Goal: Information Seeking & Learning: Learn about a topic

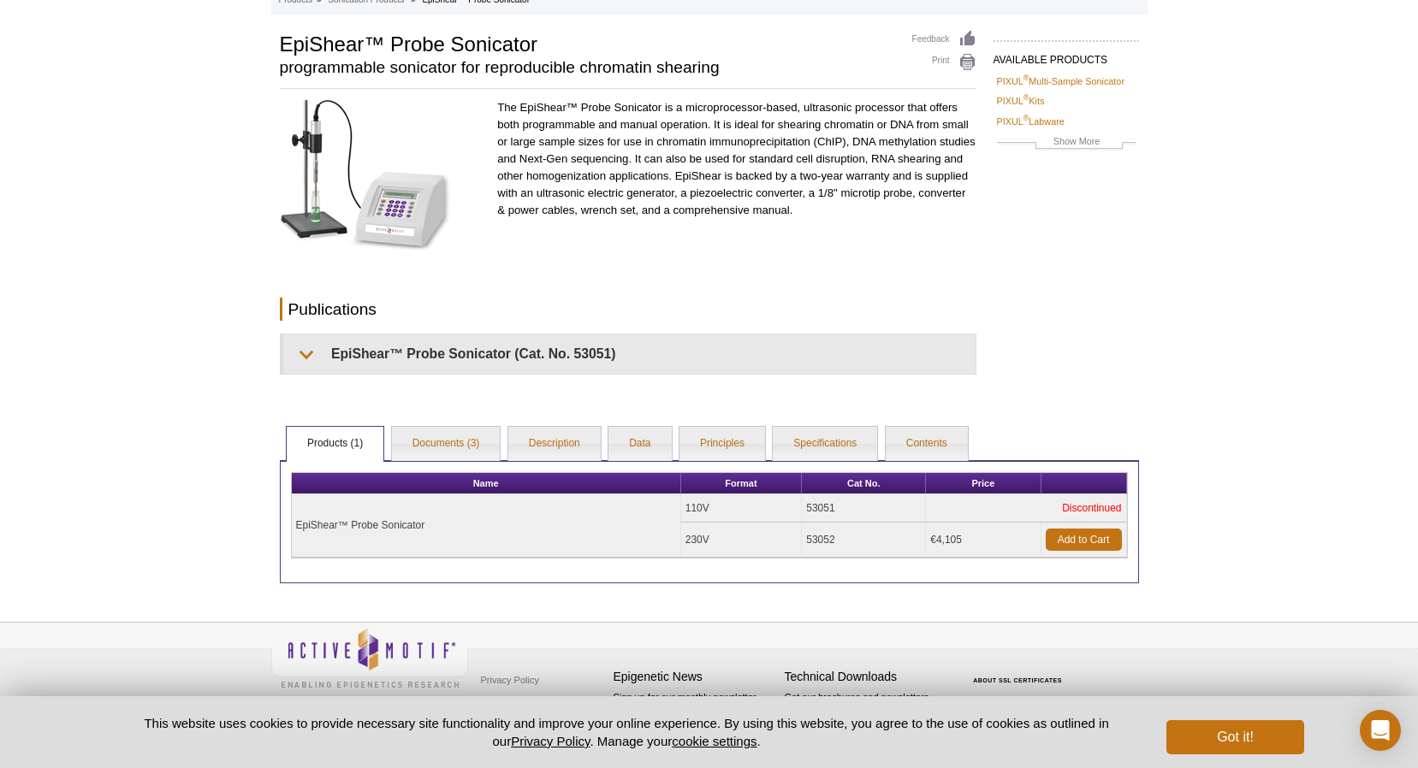
scroll to position [106, 0]
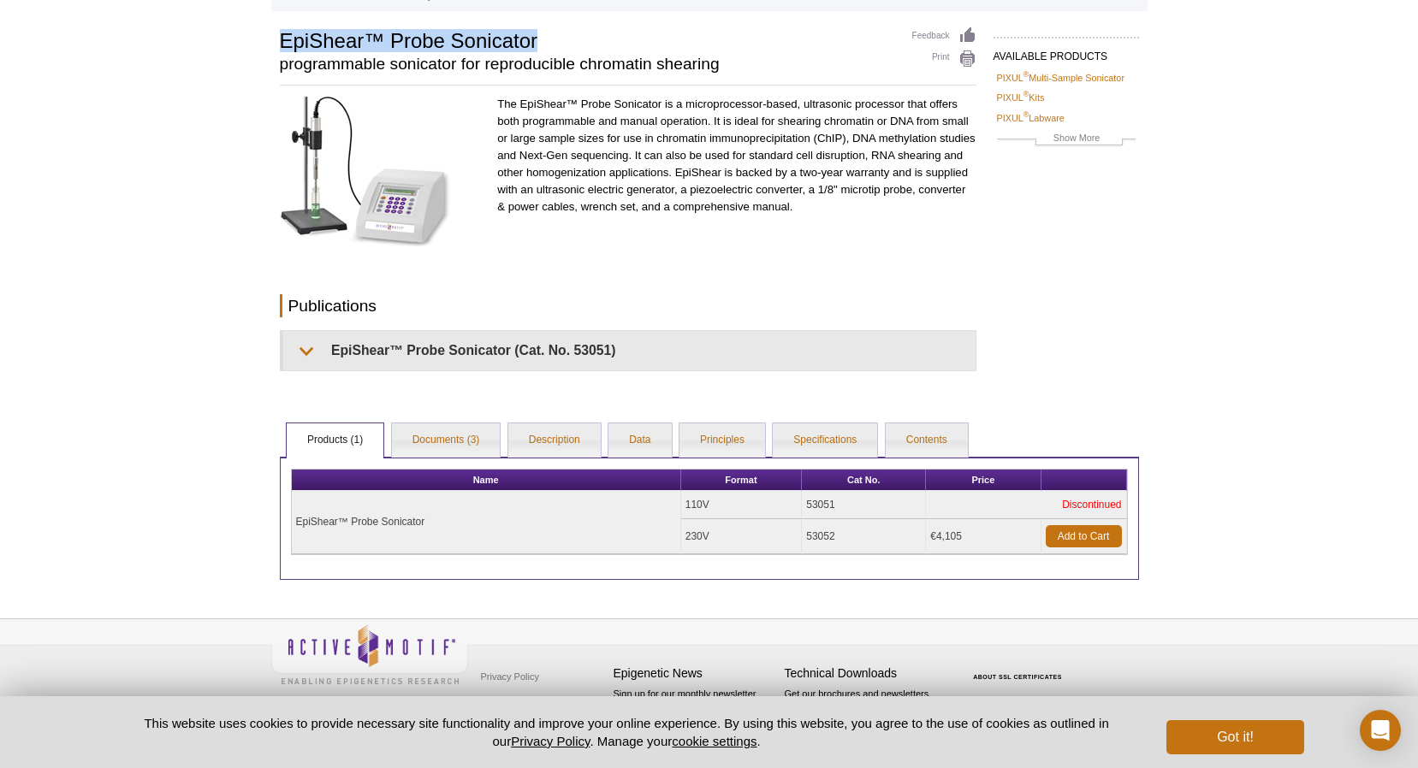
drag, startPoint x: 281, startPoint y: 39, endPoint x: 537, endPoint y: 42, distance: 256.7
click at [537, 42] on h1 "EpiShear™ Probe Sonicator" at bounding box center [587, 40] width 615 height 26
copy h1 "EpiShear™ Probe Sonicator"
drag, startPoint x: 828, startPoint y: 536, endPoint x: 808, endPoint y: 536, distance: 20.5
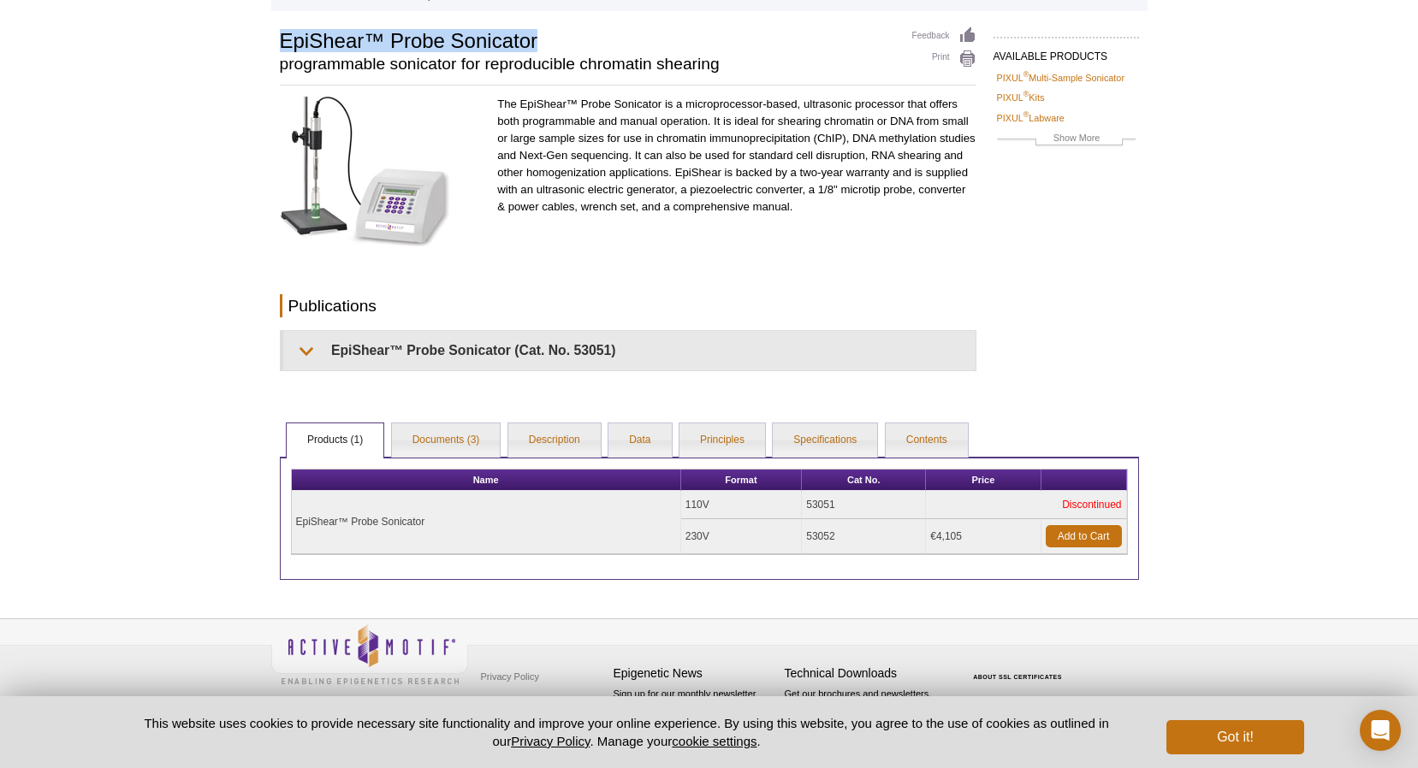
click at [808, 536] on td "53052" at bounding box center [864, 536] width 124 height 35
copy td "53052"
drag, startPoint x: 961, startPoint y: 536, endPoint x: 930, endPoint y: 535, distance: 30.9
click at [930, 535] on td "€4,105" at bounding box center [983, 536] width 115 height 35
click at [963, 535] on td "€4,105" at bounding box center [983, 536] width 115 height 35
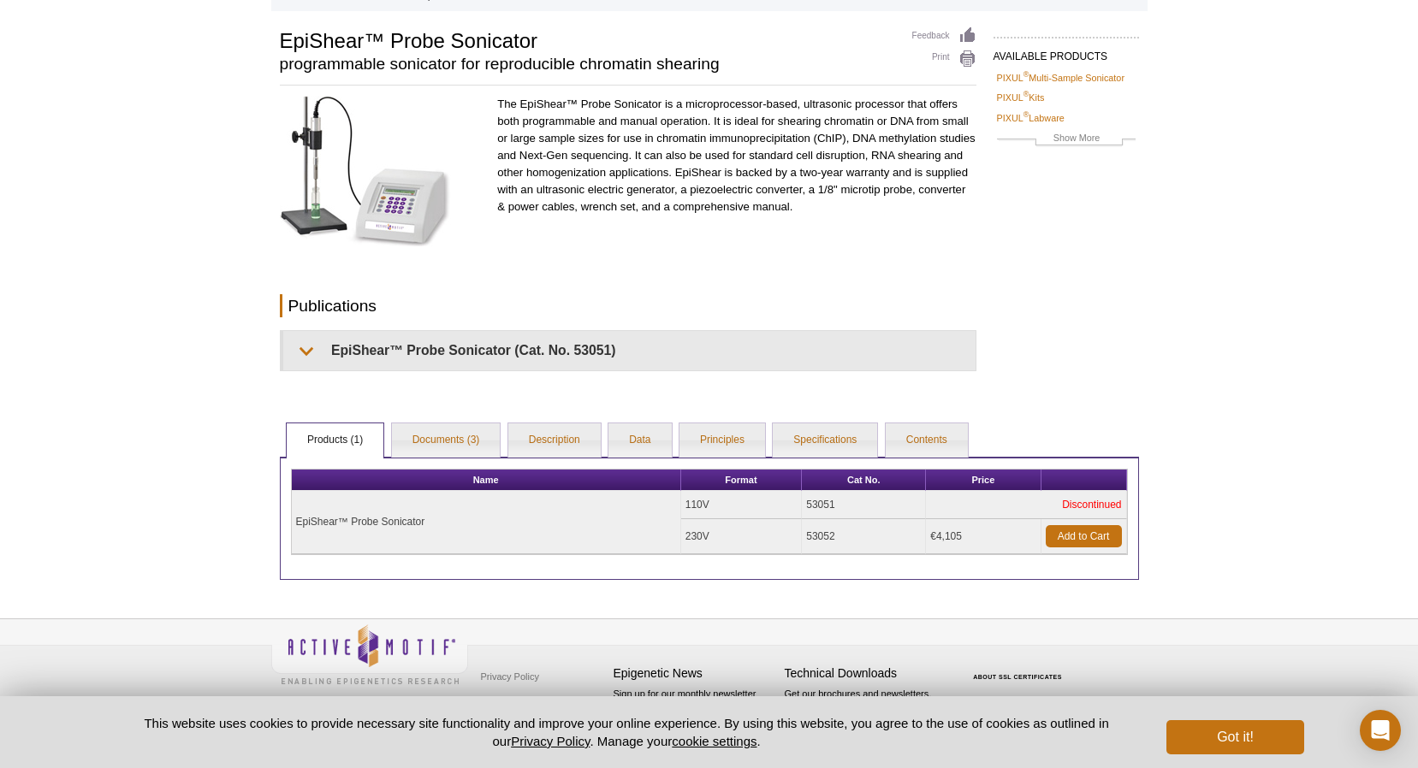
drag, startPoint x: 951, startPoint y: 535, endPoint x: 937, endPoint y: 536, distance: 14.6
click at [937, 536] on td "€4,105" at bounding box center [983, 536] width 115 height 35
copy td "4,105"
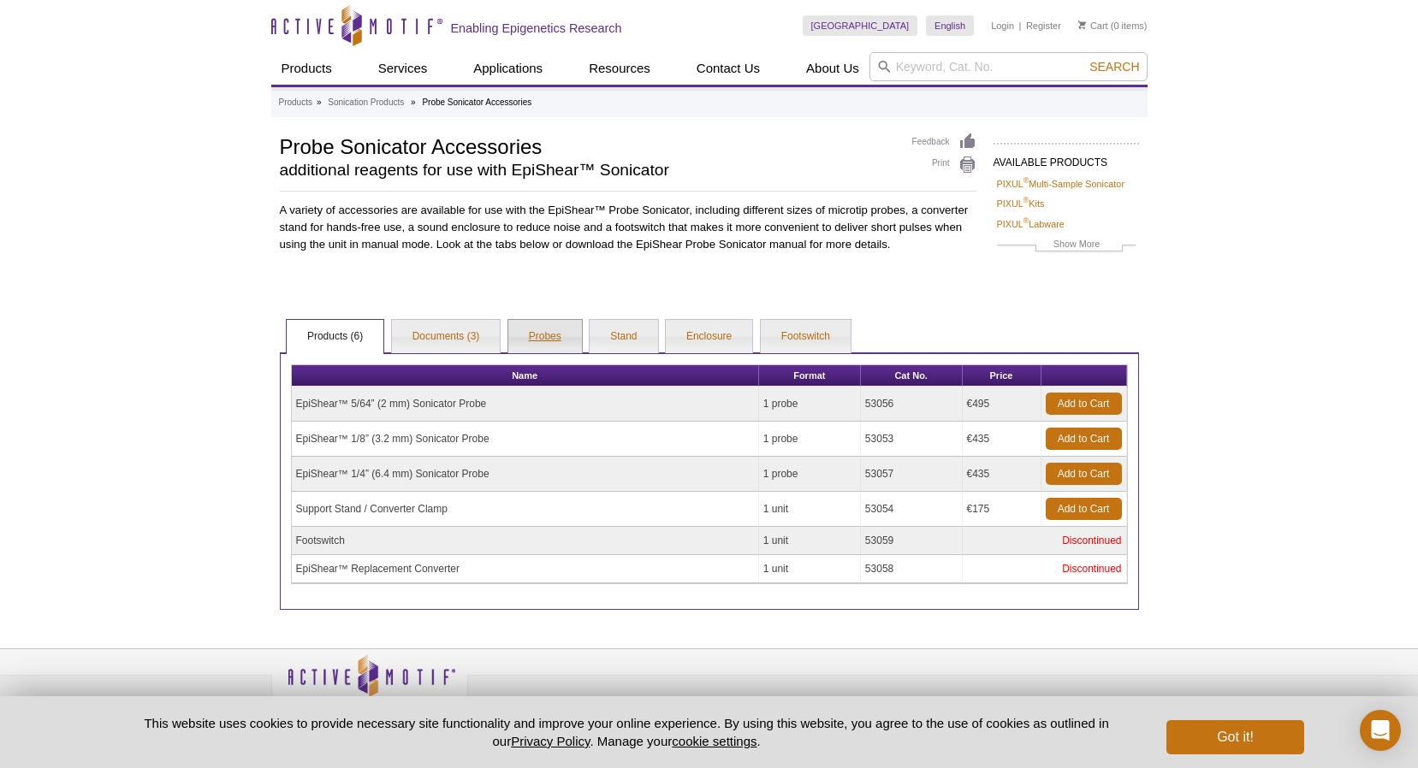
click at [550, 335] on link "Probes" at bounding box center [545, 337] width 74 height 34
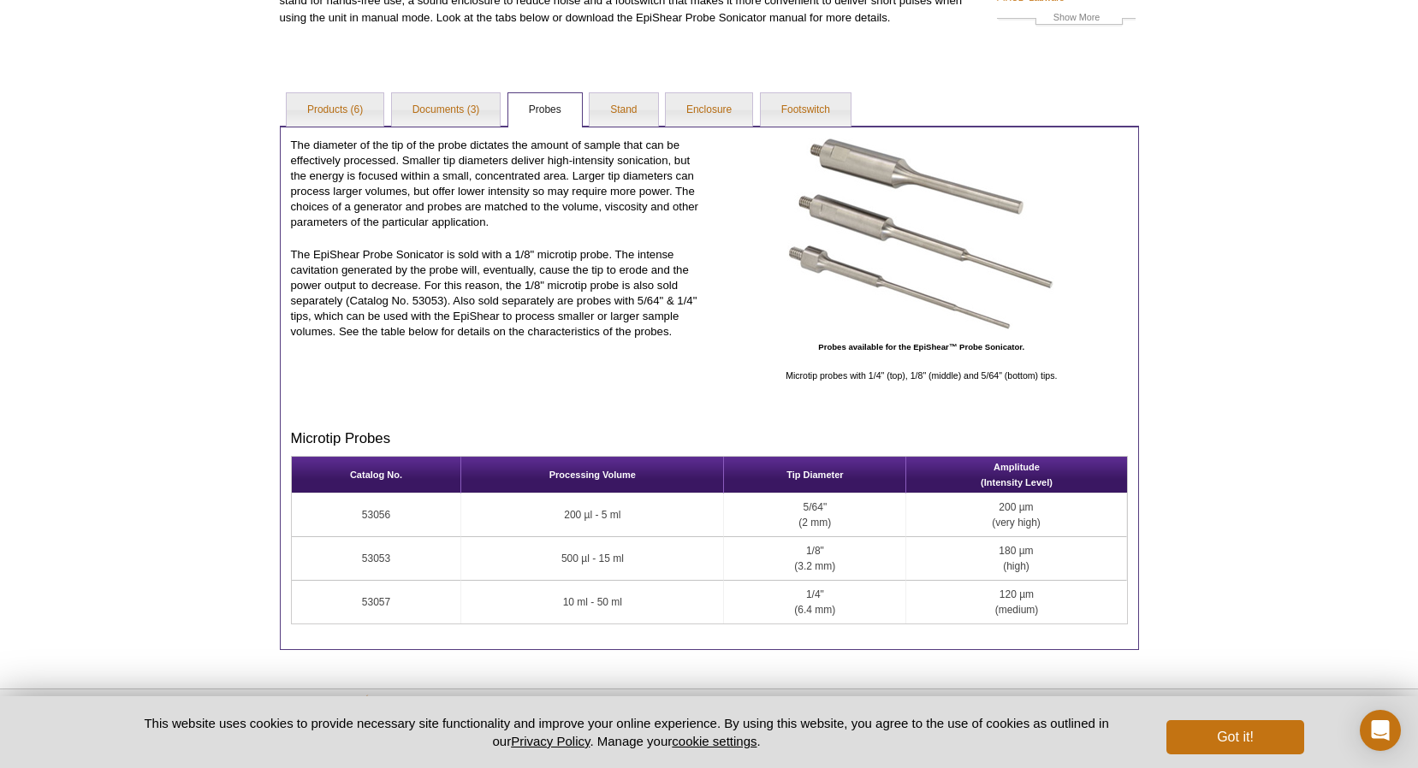
scroll to position [257, 0]
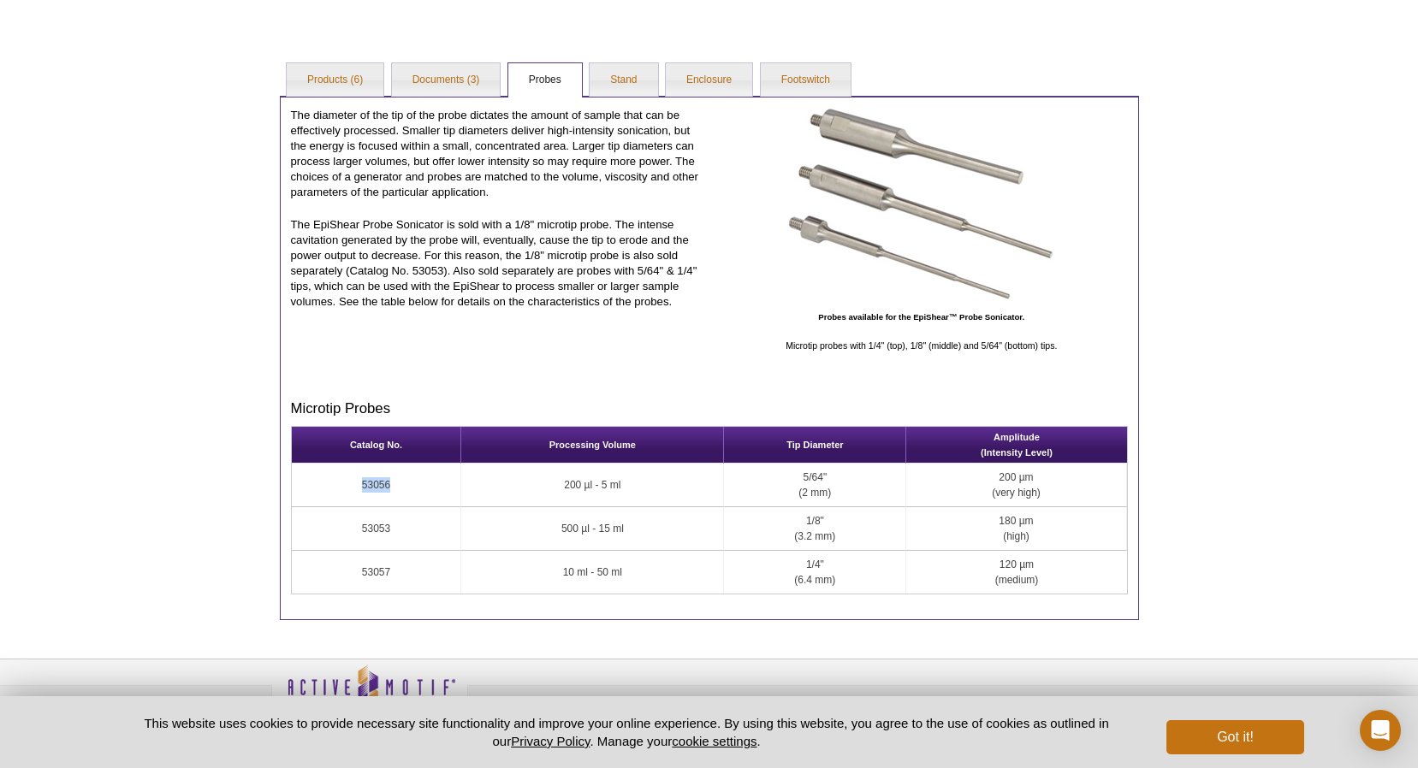
drag, startPoint x: 392, startPoint y: 485, endPoint x: 364, endPoint y: 485, distance: 28.2
click at [364, 485] on td "53056" at bounding box center [377, 486] width 170 height 44
copy td "53056"
click at [359, 78] on link "Products (6)" at bounding box center [335, 80] width 97 height 34
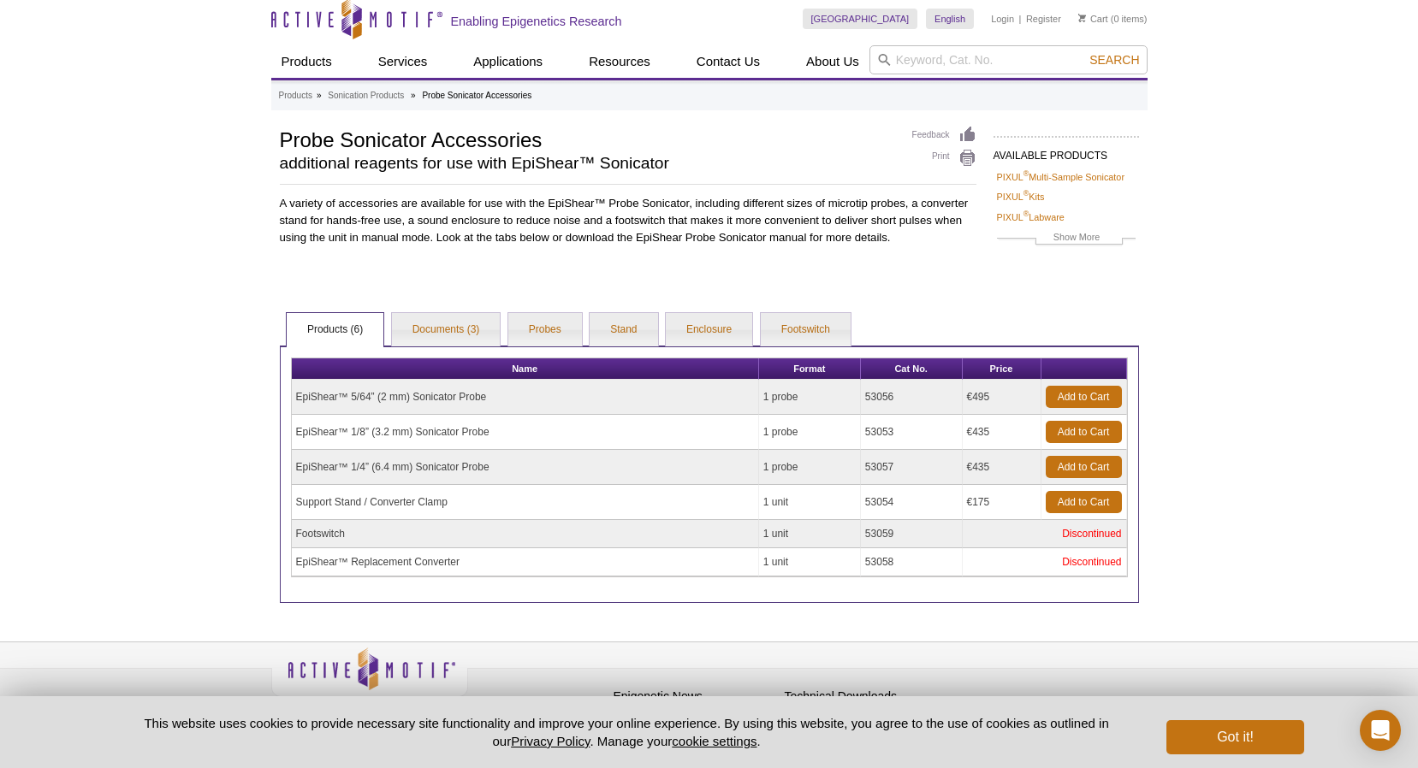
scroll to position [0, 0]
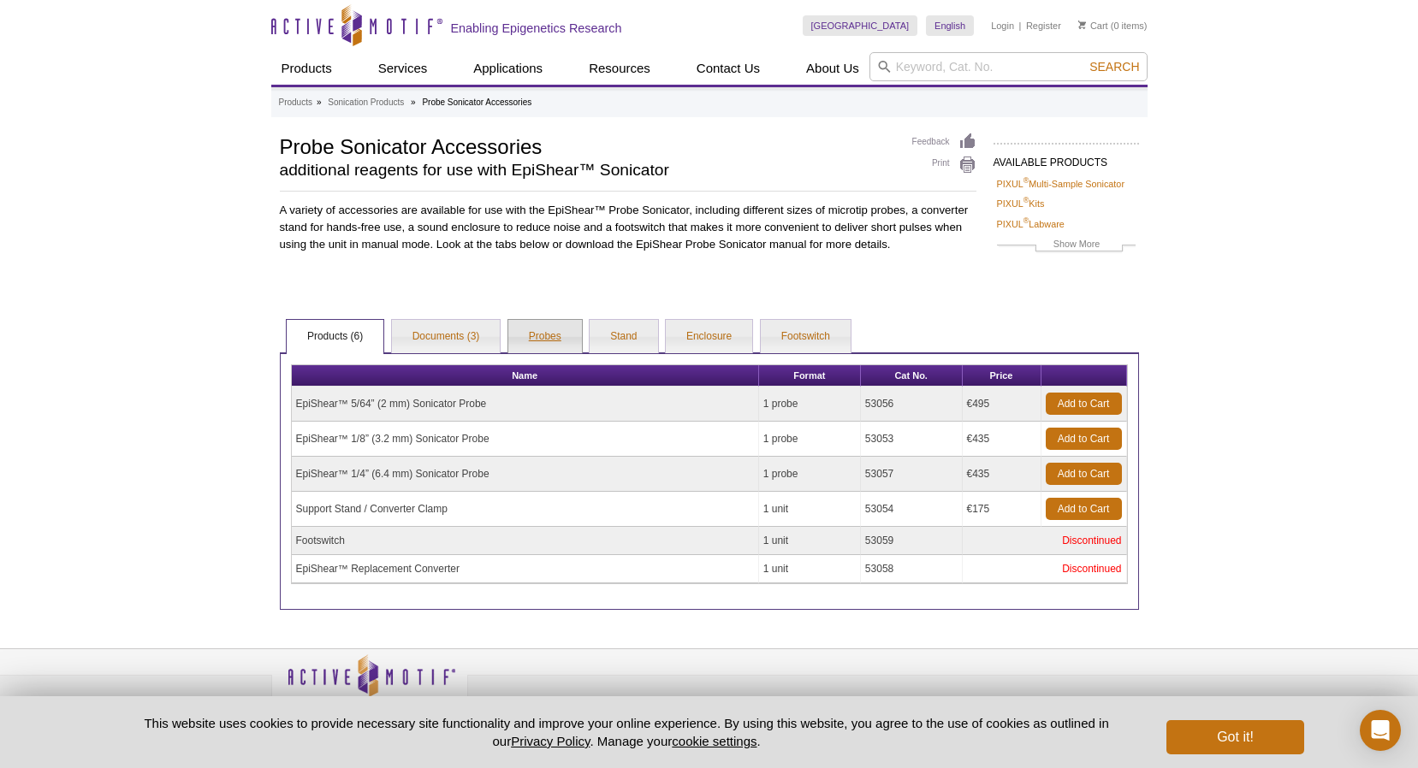
click at [554, 335] on link "Probes" at bounding box center [545, 337] width 74 height 34
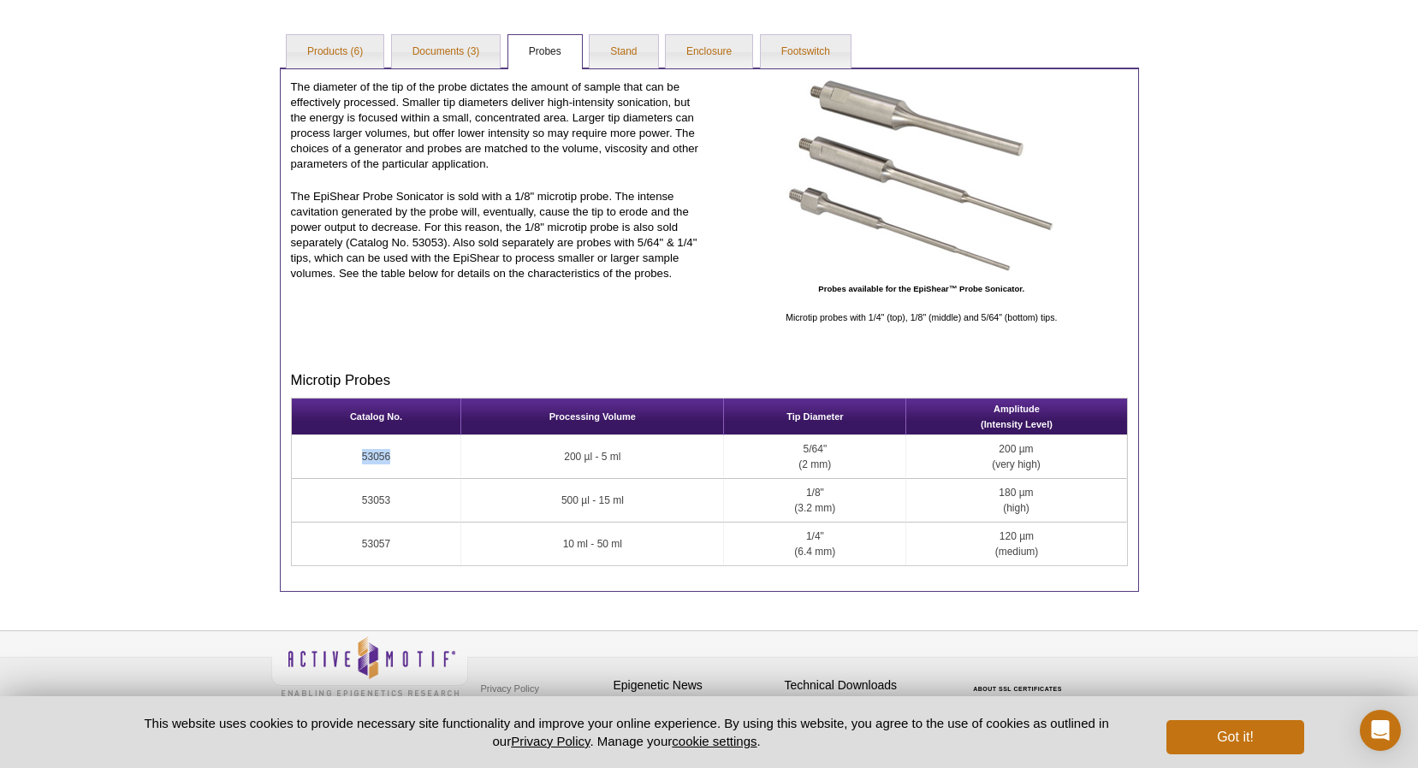
scroll to position [297, 0]
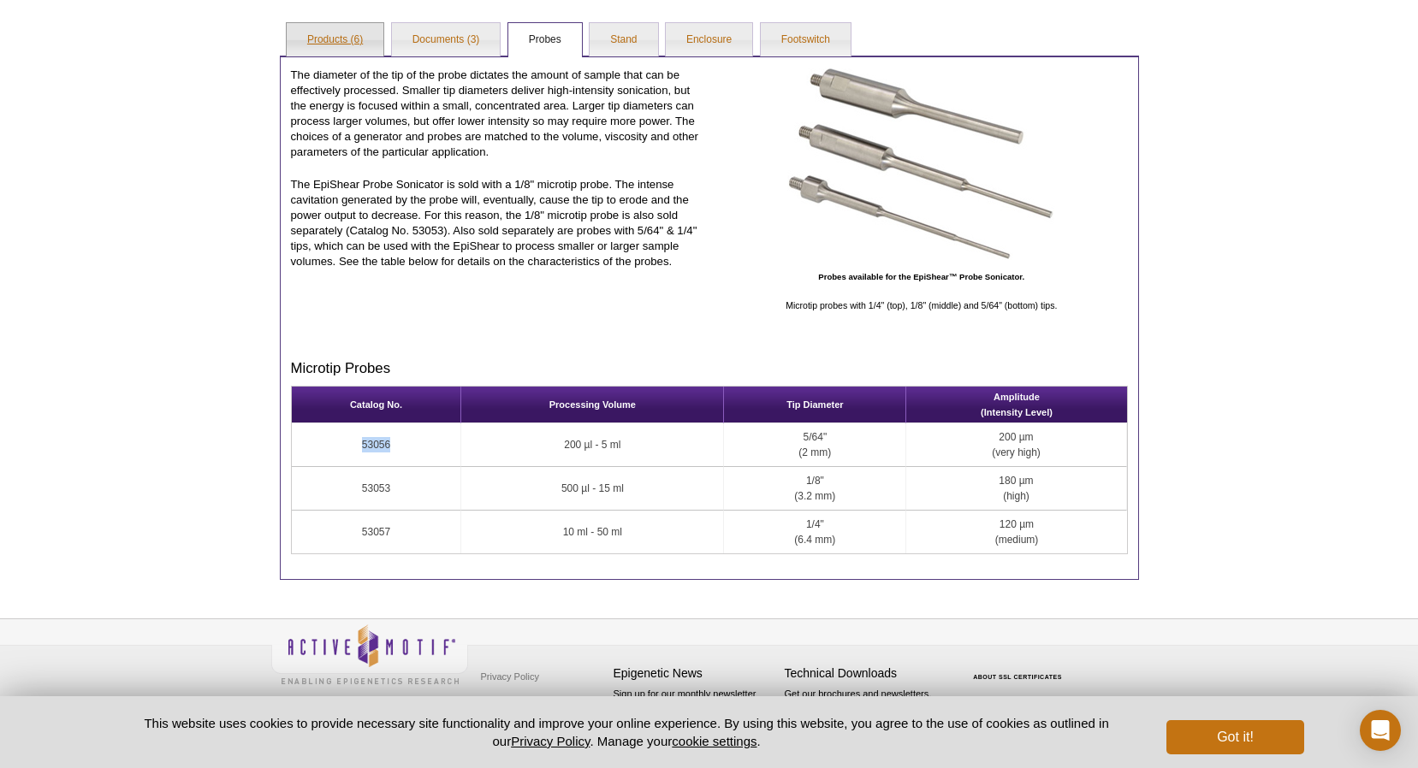
click at [350, 50] on link "Products (6)" at bounding box center [335, 40] width 97 height 34
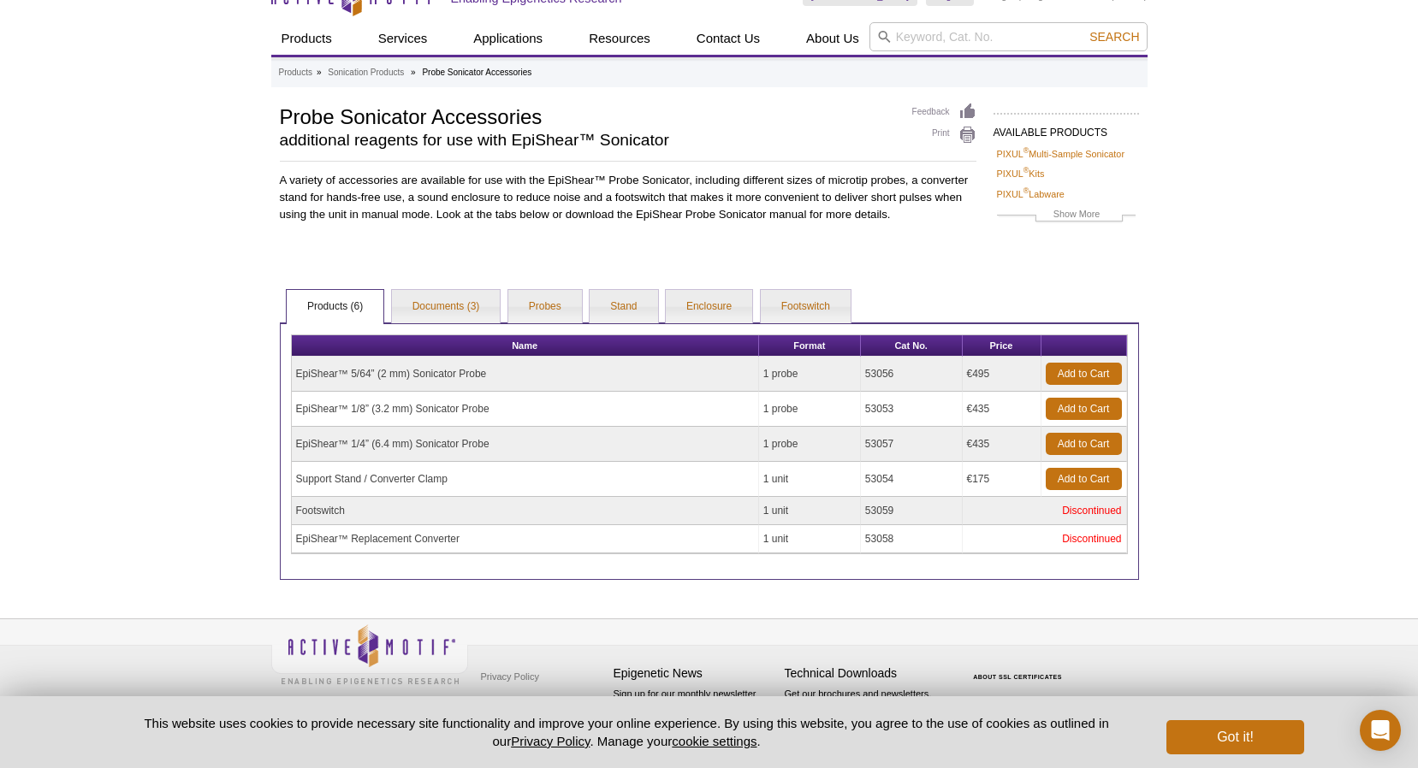
drag, startPoint x: 492, startPoint y: 372, endPoint x: 293, endPoint y: 370, distance: 198.5
click at [293, 370] on td "EpiShear™ 5/64” (2 mm) Sonicator Probe" at bounding box center [525, 374] width 467 height 35
copy td "EpiShear™ 5/64” (2 mm) Sonicator Probe"
drag, startPoint x: 993, startPoint y: 370, endPoint x: 975, endPoint y: 373, distance: 18.2
click at [975, 373] on td "€495" at bounding box center [1002, 374] width 79 height 35
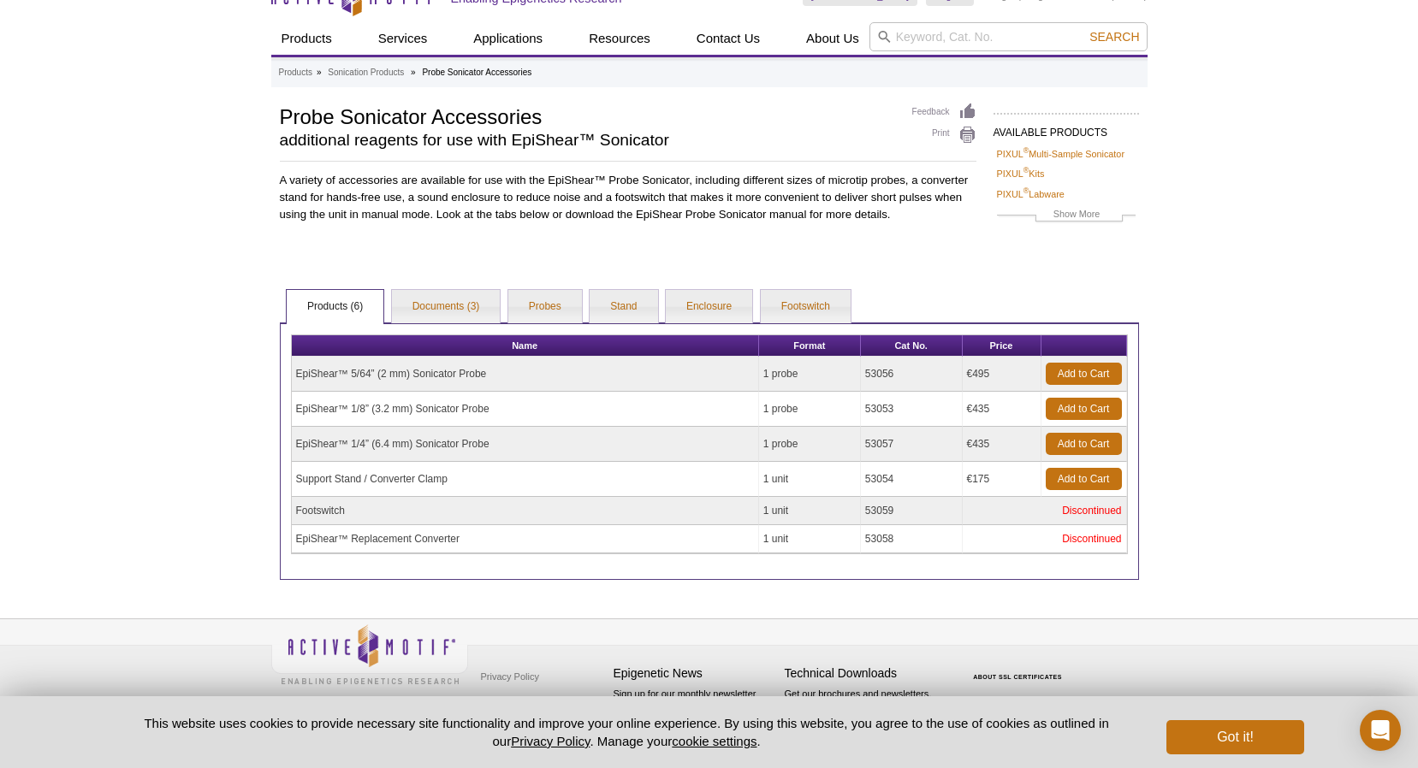
copy td "495"
